Goal: Task Accomplishment & Management: Use online tool/utility

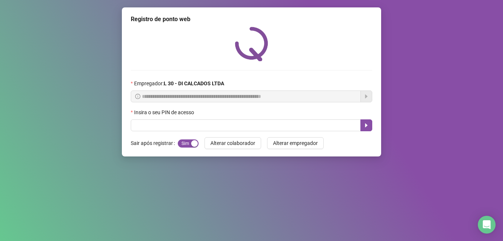
click at [182, 127] on input "text" at bounding box center [246, 125] width 230 height 12
type input "*****"
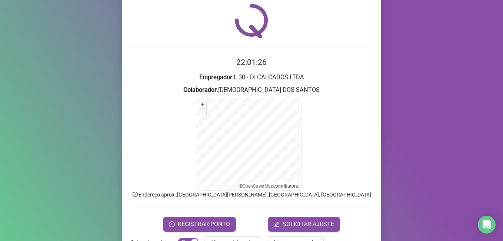
scroll to position [46, 0]
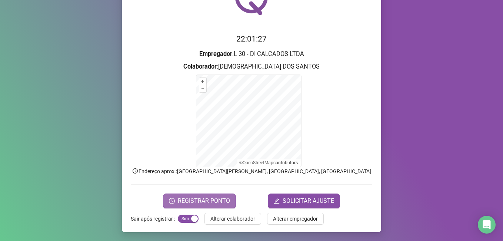
click at [192, 197] on span "REGISTRAR PONTO" at bounding box center [204, 200] width 52 height 9
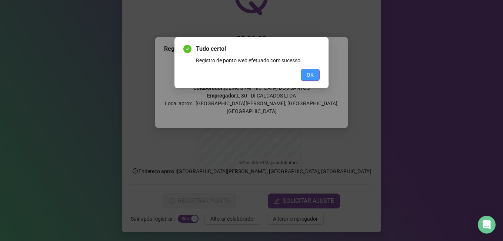
click at [307, 72] on span "OK" at bounding box center [309, 75] width 7 height 8
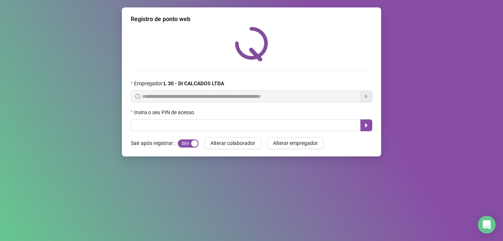
scroll to position [0, 0]
click at [209, 127] on input "text" at bounding box center [246, 125] width 230 height 12
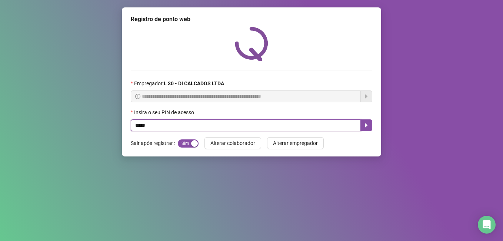
type input "*****"
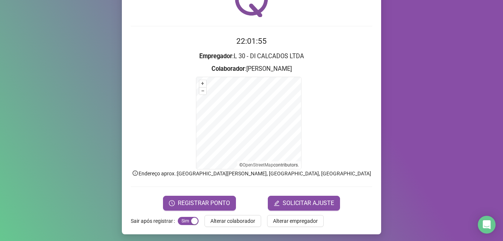
scroll to position [46, 0]
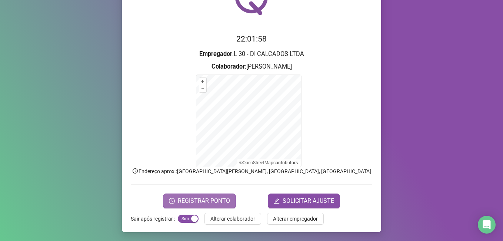
click at [211, 200] on span "REGISTRAR PONTO" at bounding box center [204, 200] width 52 height 9
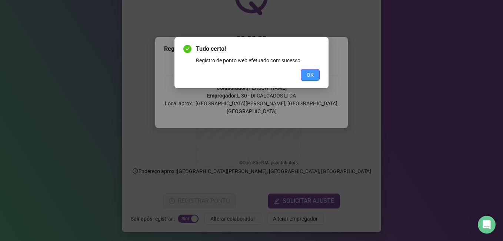
click at [311, 74] on span "OK" at bounding box center [309, 75] width 7 height 8
